Goal: Communication & Community: Answer question/provide support

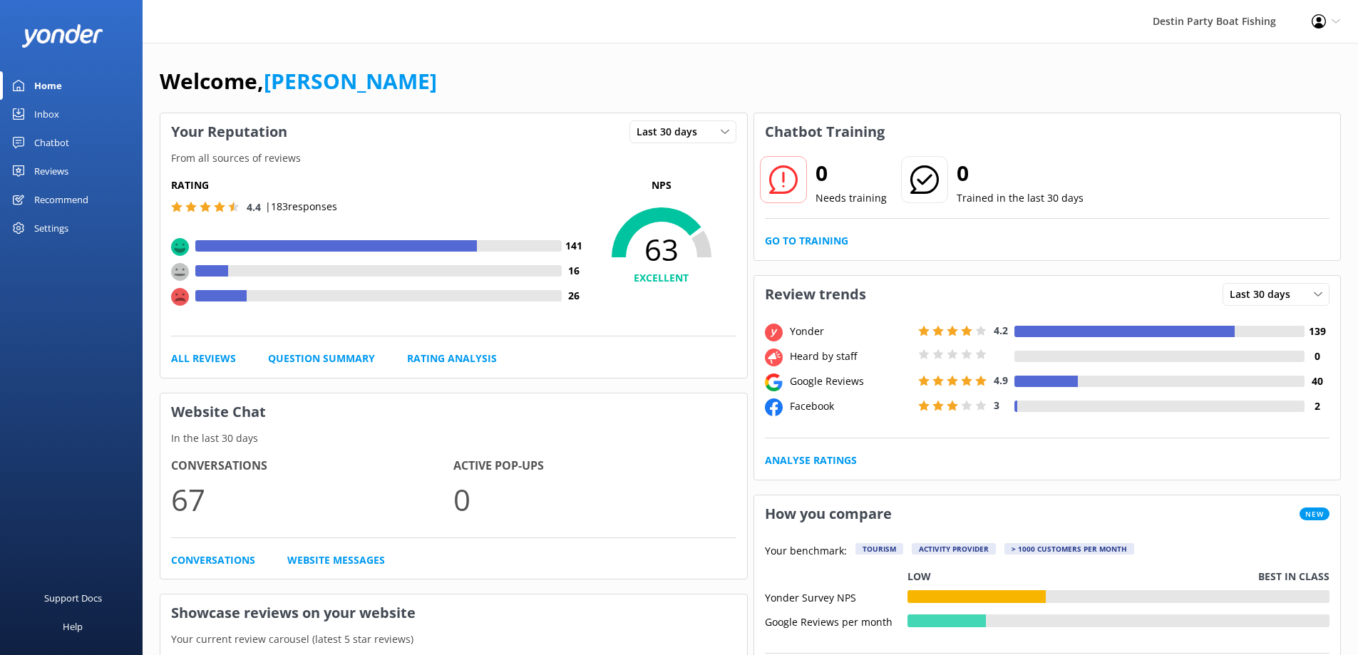
click at [59, 119] on link "Inbox" at bounding box center [71, 114] width 143 height 29
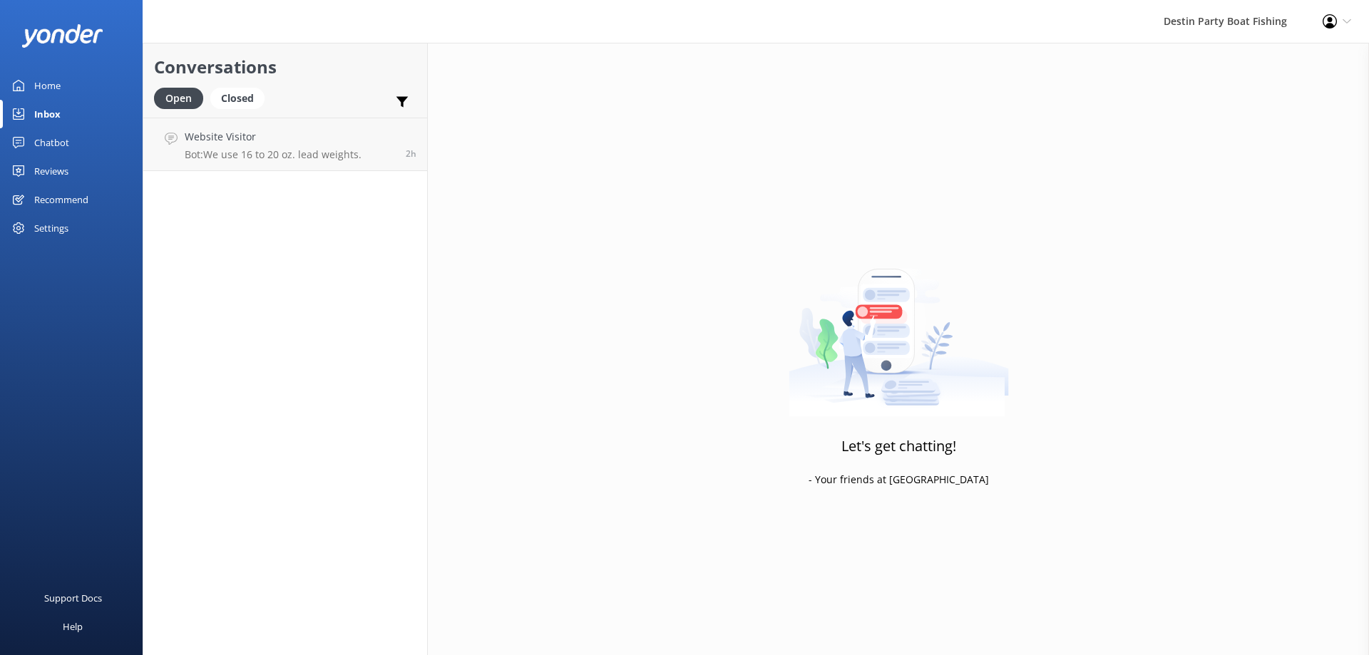
click at [53, 178] on div "Reviews" at bounding box center [51, 171] width 34 height 29
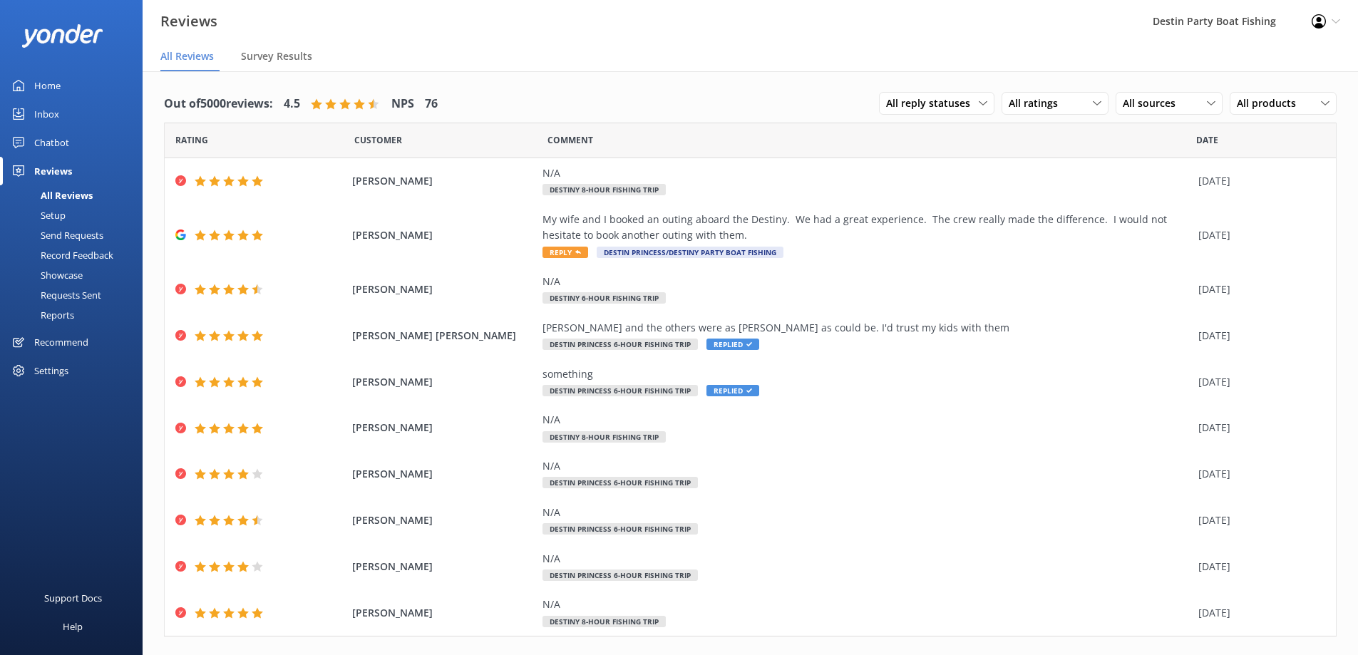
click at [40, 117] on div "Inbox" at bounding box center [46, 114] width 25 height 29
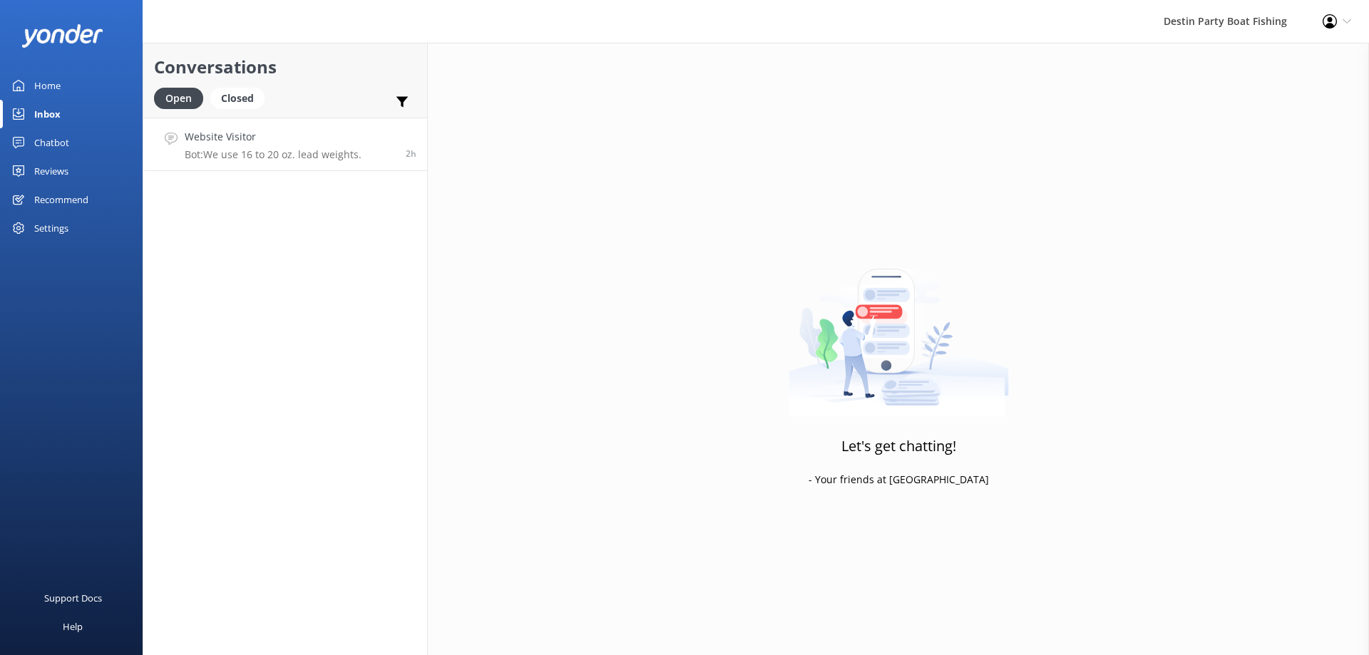
click at [292, 153] on p "Bot: We use 16 to 20 oz. lead weights." at bounding box center [273, 154] width 177 height 13
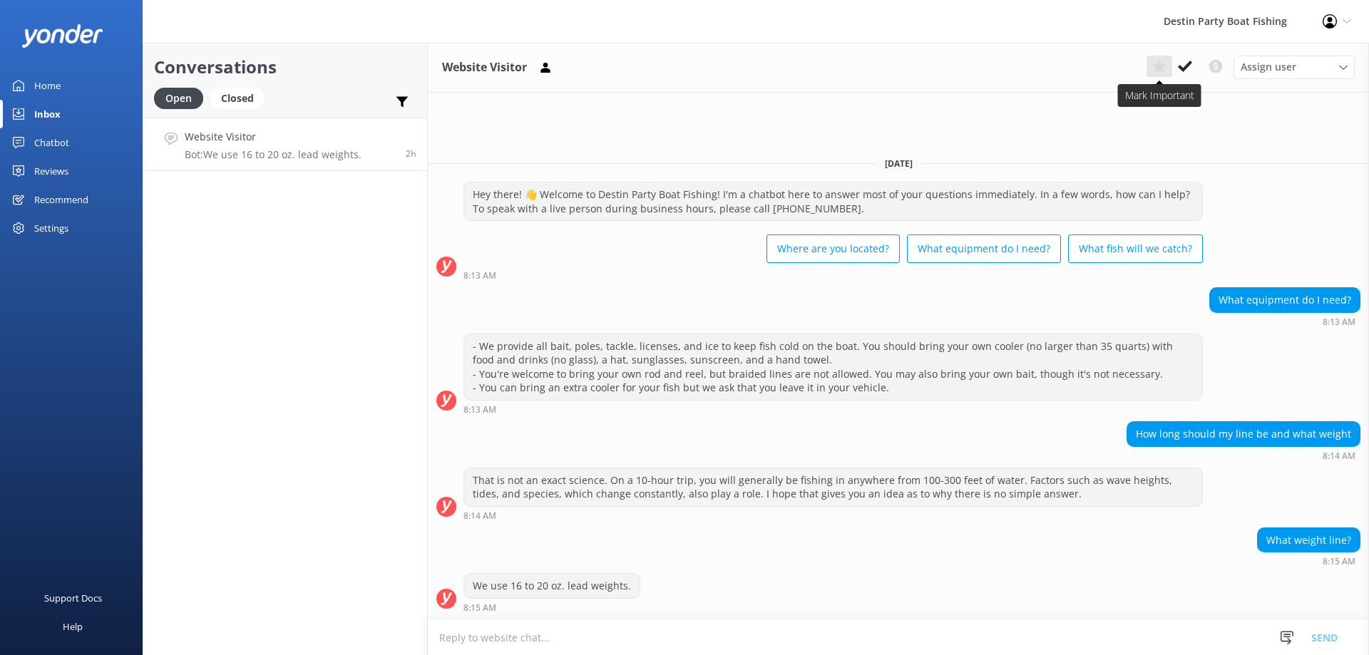
click at [1169, 73] on button at bounding box center [1160, 66] width 26 height 21
click at [1161, 69] on use at bounding box center [1159, 67] width 14 height 14
click at [1191, 63] on use at bounding box center [1185, 66] width 14 height 11
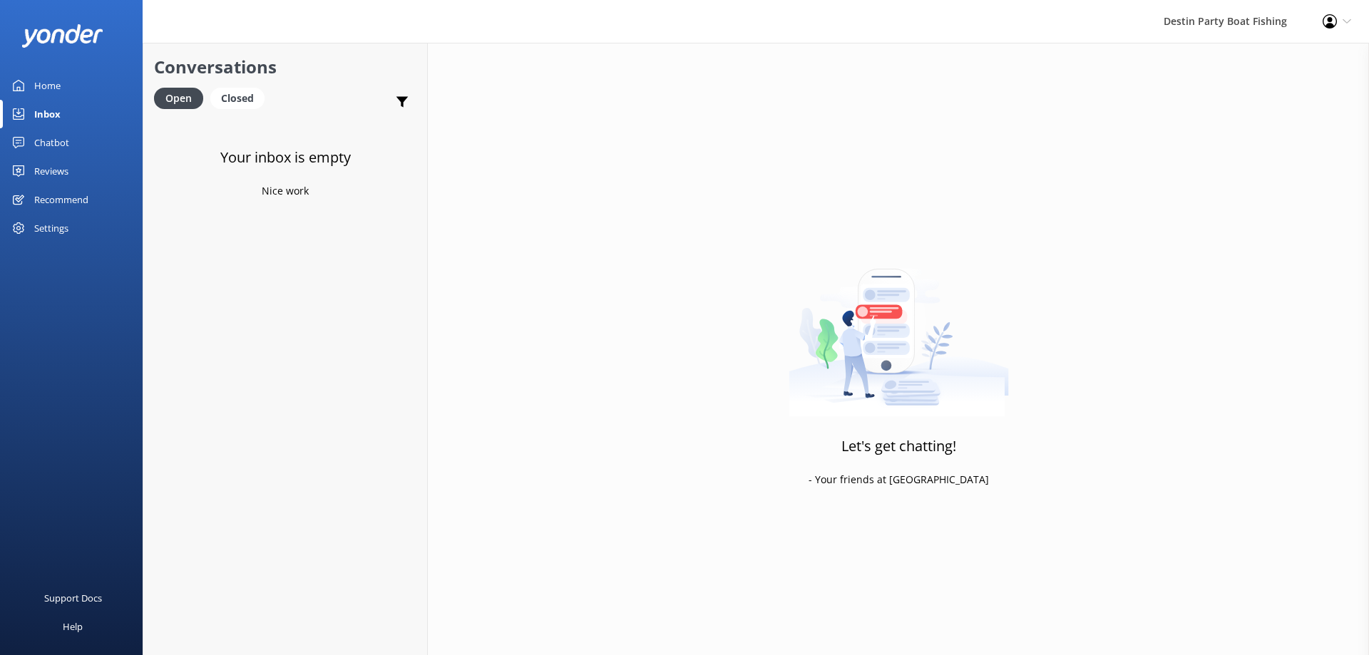
click at [53, 166] on div "Reviews" at bounding box center [51, 171] width 34 height 29
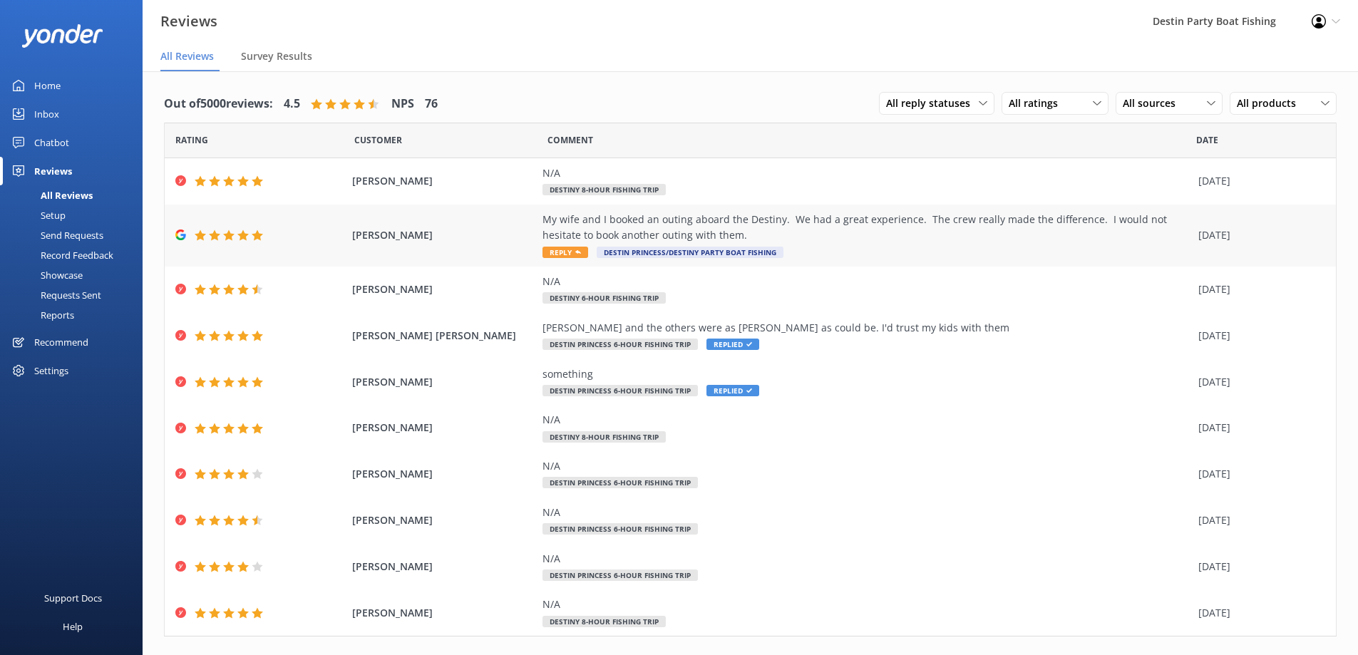
click at [560, 250] on span "Reply" at bounding box center [566, 252] width 46 height 11
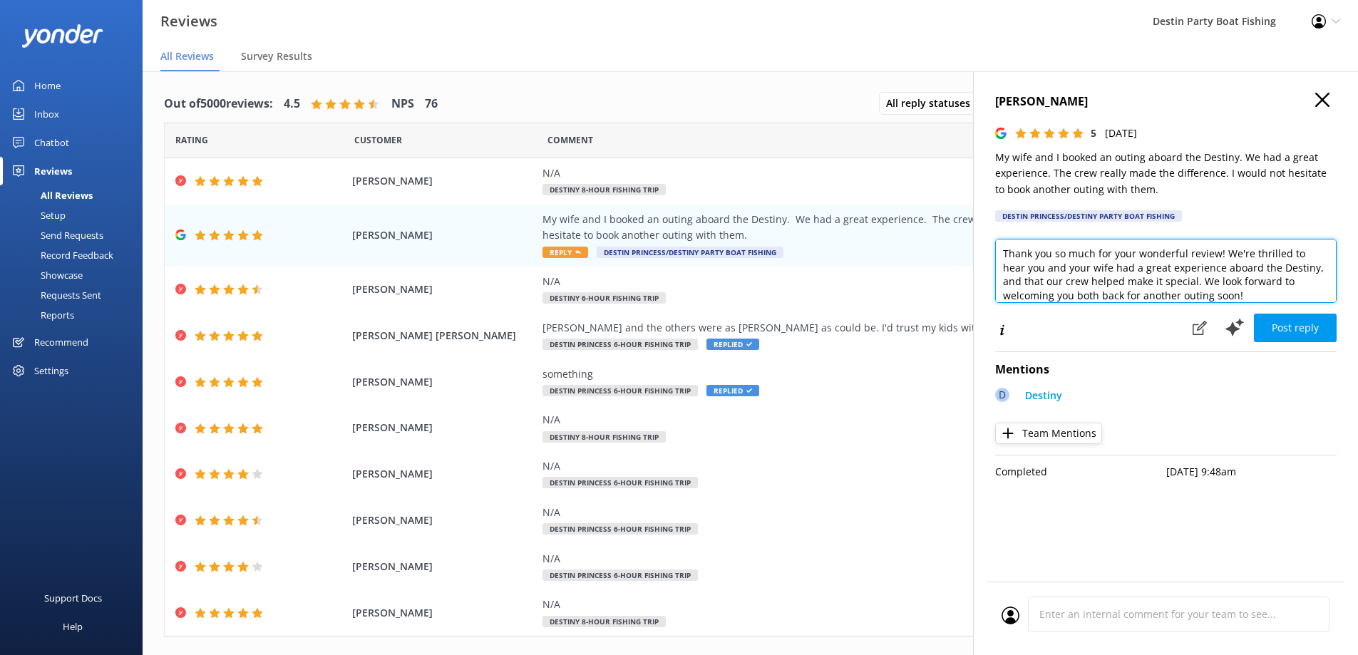
drag, startPoint x: 1220, startPoint y: 252, endPoint x: 1140, endPoint y: 260, distance: 80.2
click at [1139, 260] on textarea "Thank you so much for your wonderful review! We're thrilled to hear you and you…" at bounding box center [1166, 271] width 342 height 64
click at [1220, 254] on textarea "Thank you so much for your wonderful review! We're thrilled to hear you and you…" at bounding box center [1166, 271] width 342 height 64
type textarea "[PERSON_NAME], Thank you for fishing with us and the review! We're thrilled to …"
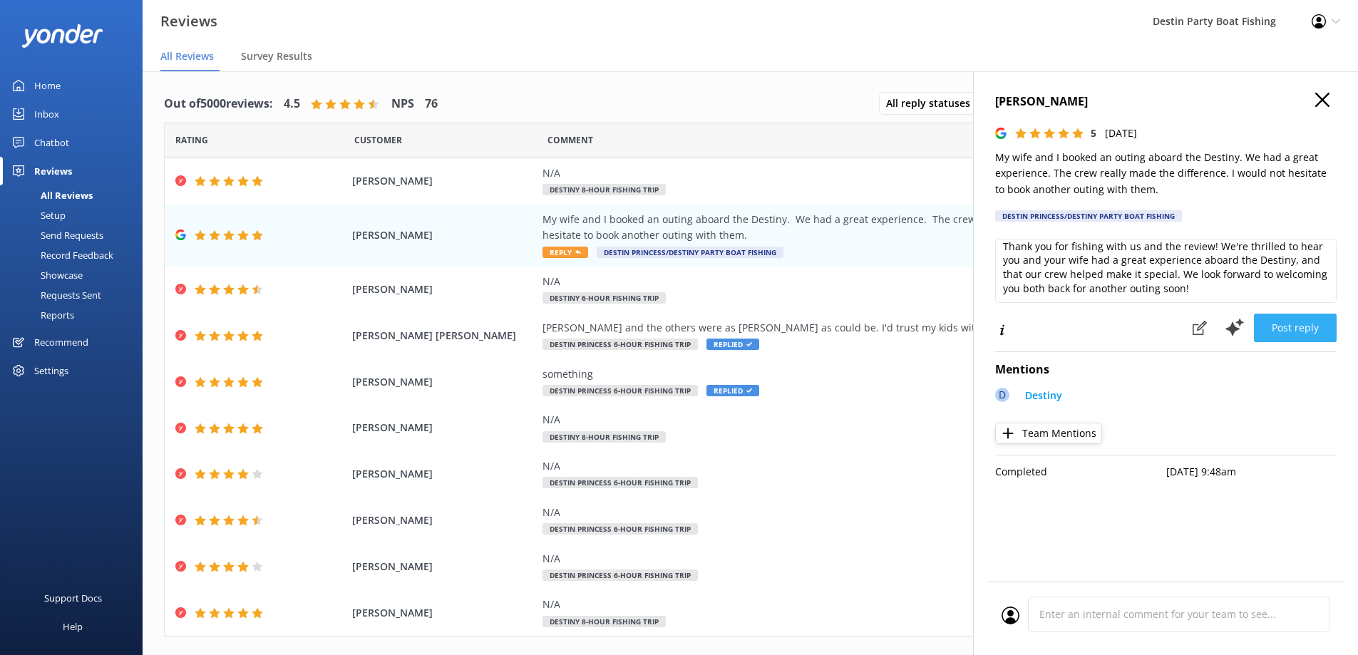
click at [1308, 321] on button "Post reply" at bounding box center [1295, 328] width 83 height 29
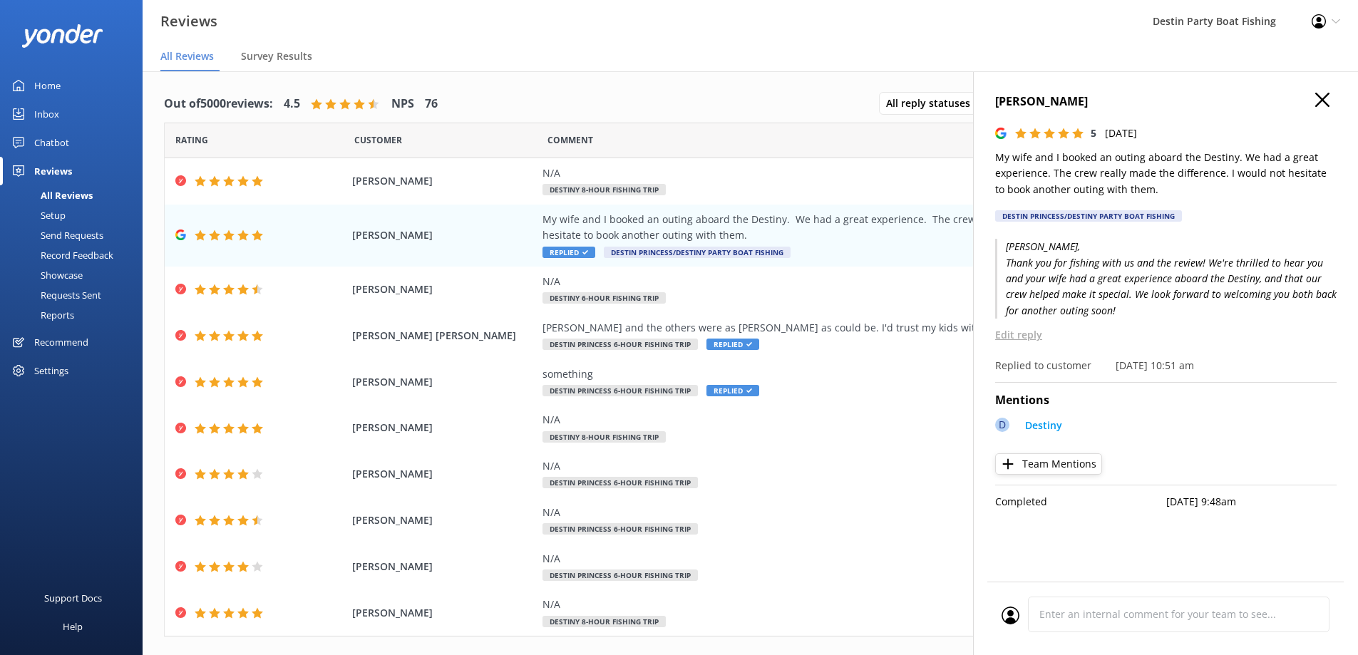
click at [1329, 101] on icon "button" at bounding box center [1322, 100] width 14 height 14
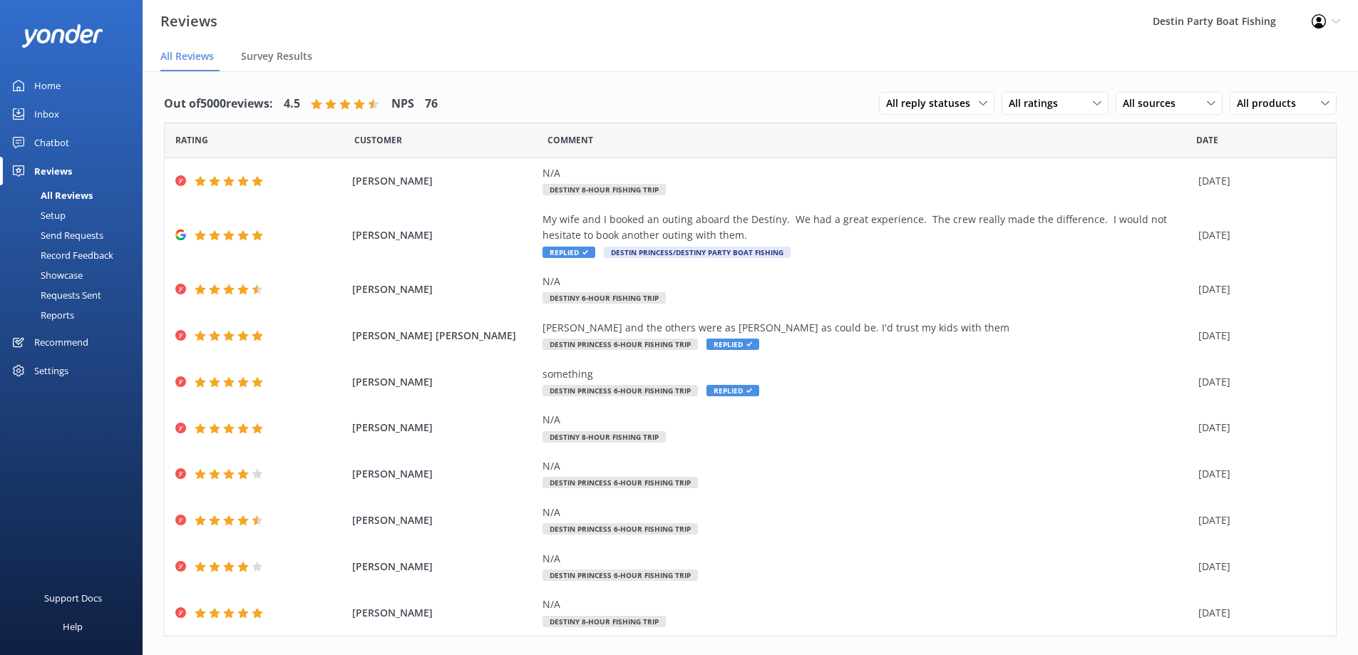
click at [34, 90] on div "Home" at bounding box center [47, 85] width 26 height 29
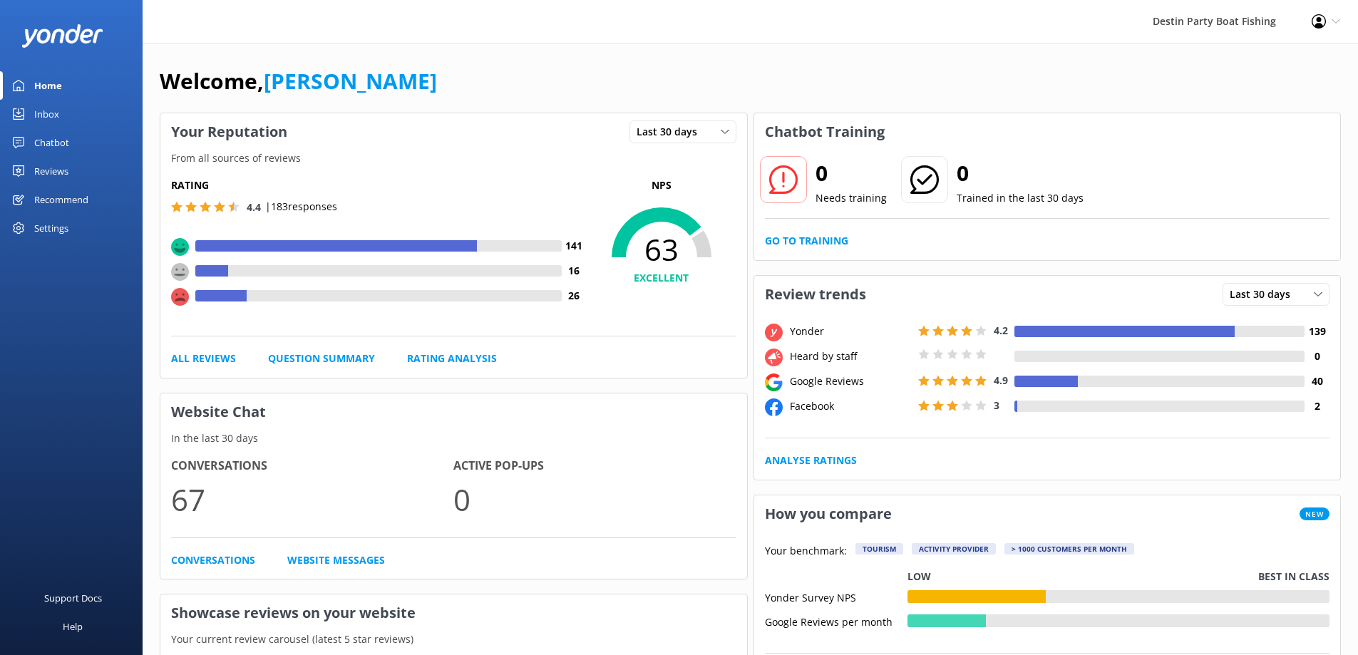
click at [41, 122] on div "Inbox" at bounding box center [46, 114] width 25 height 29
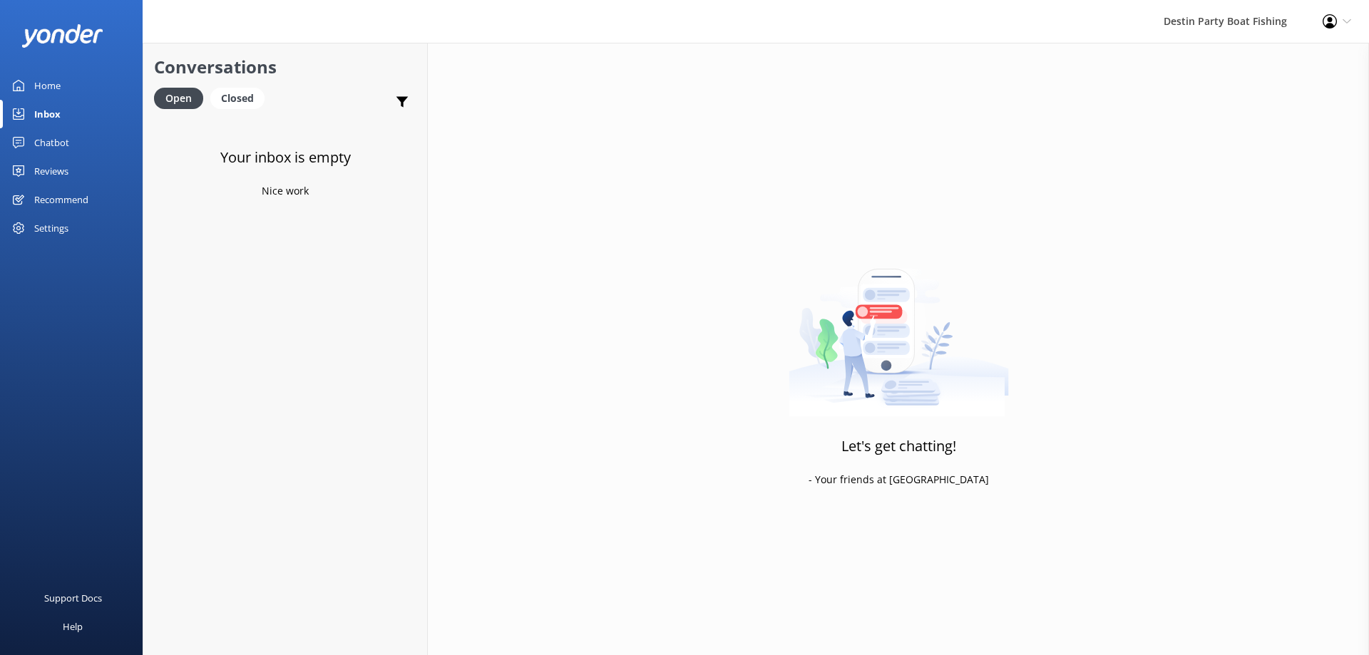
click at [33, 176] on link "Reviews" at bounding box center [71, 171] width 143 height 29
